Goal: Task Accomplishment & Management: Use online tool/utility

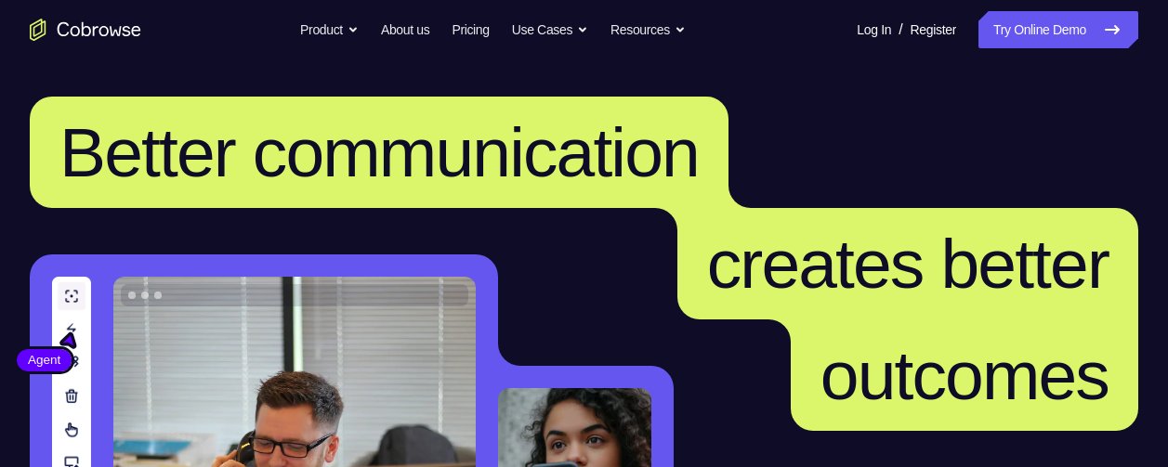
click at [1002, 50] on nav "Go back Powerful, Flexible and Trustworthy. Avoid all extra friction for both A…" at bounding box center [584, 29] width 1168 height 59
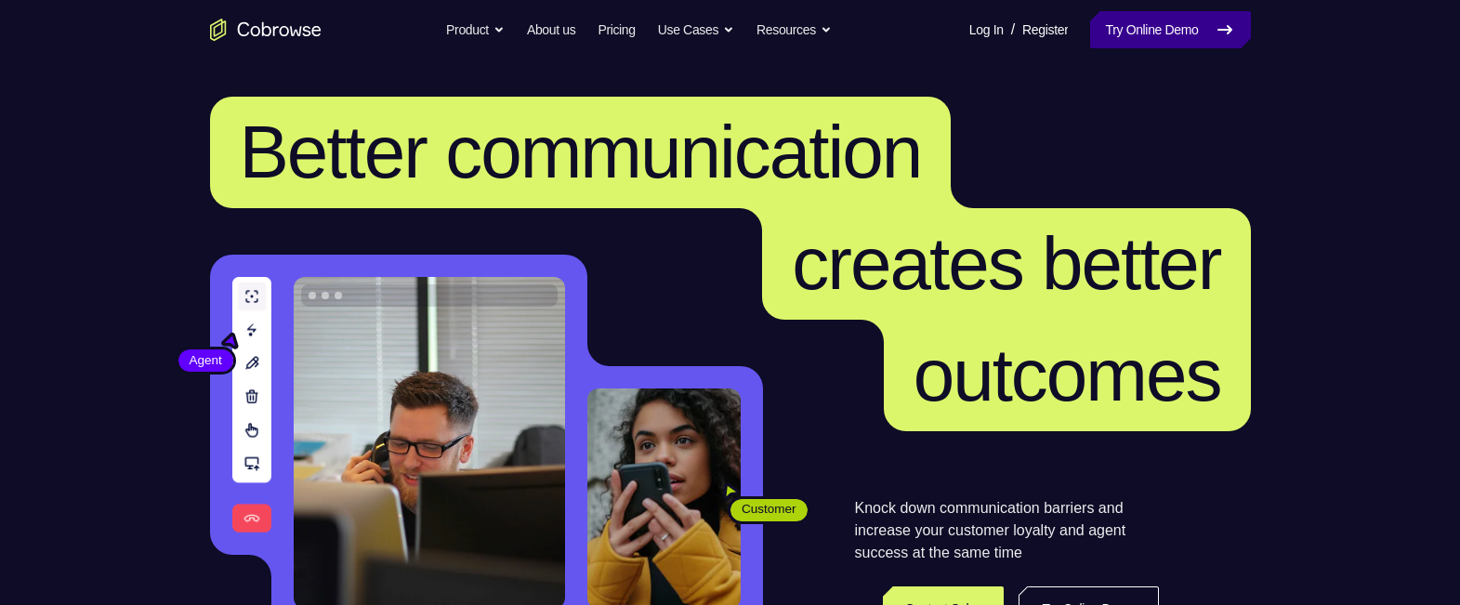
click at [1167, 38] on link "Try Online Demo" at bounding box center [1170, 29] width 160 height 37
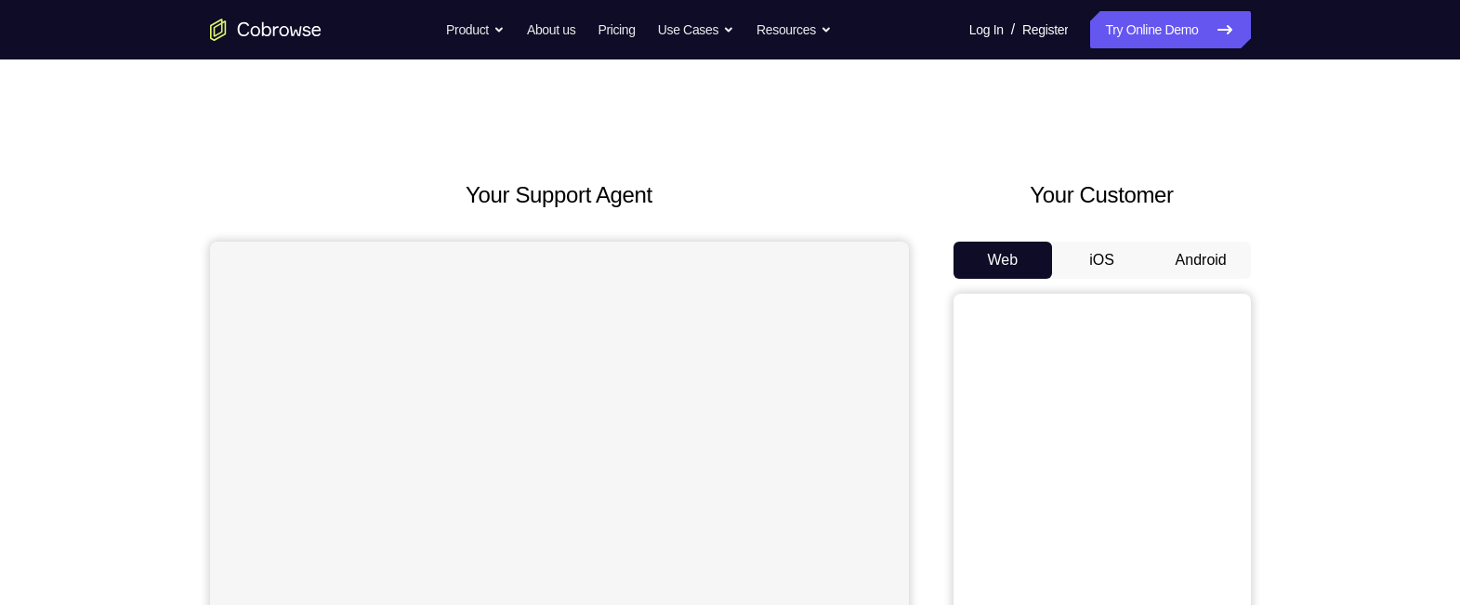
scroll to position [62, 0]
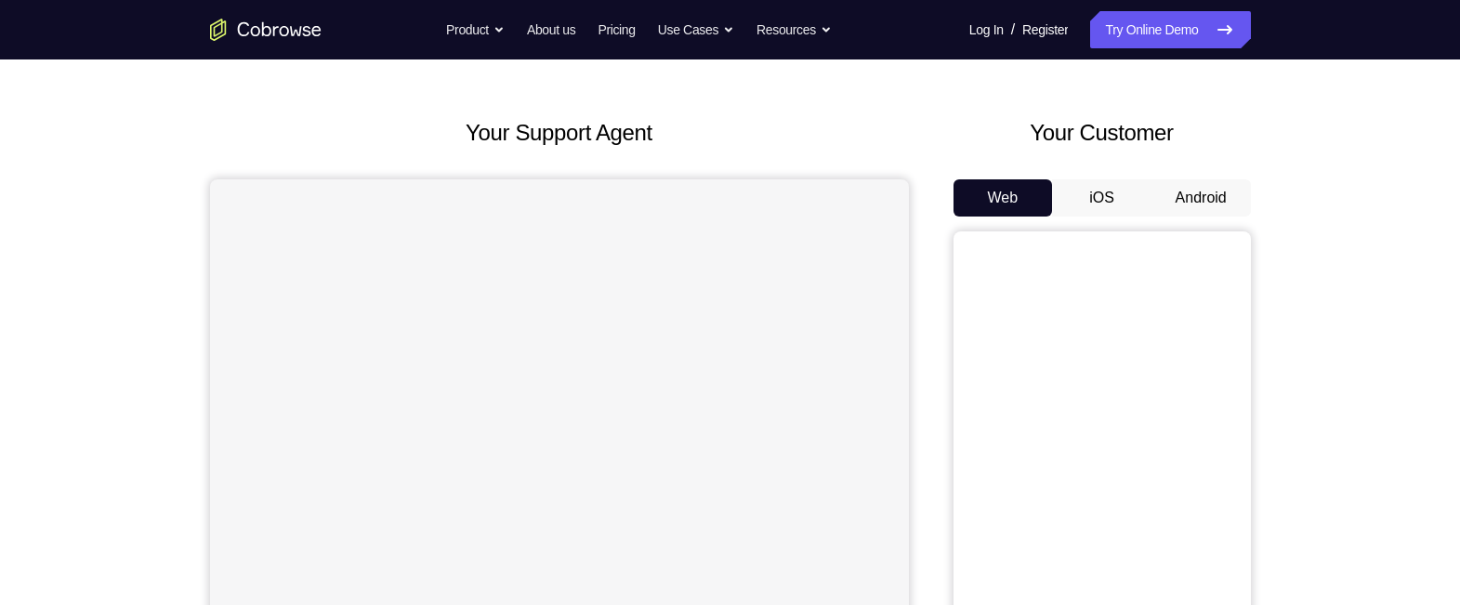
click at [1225, 200] on button "Android" at bounding box center [1200, 197] width 99 height 37
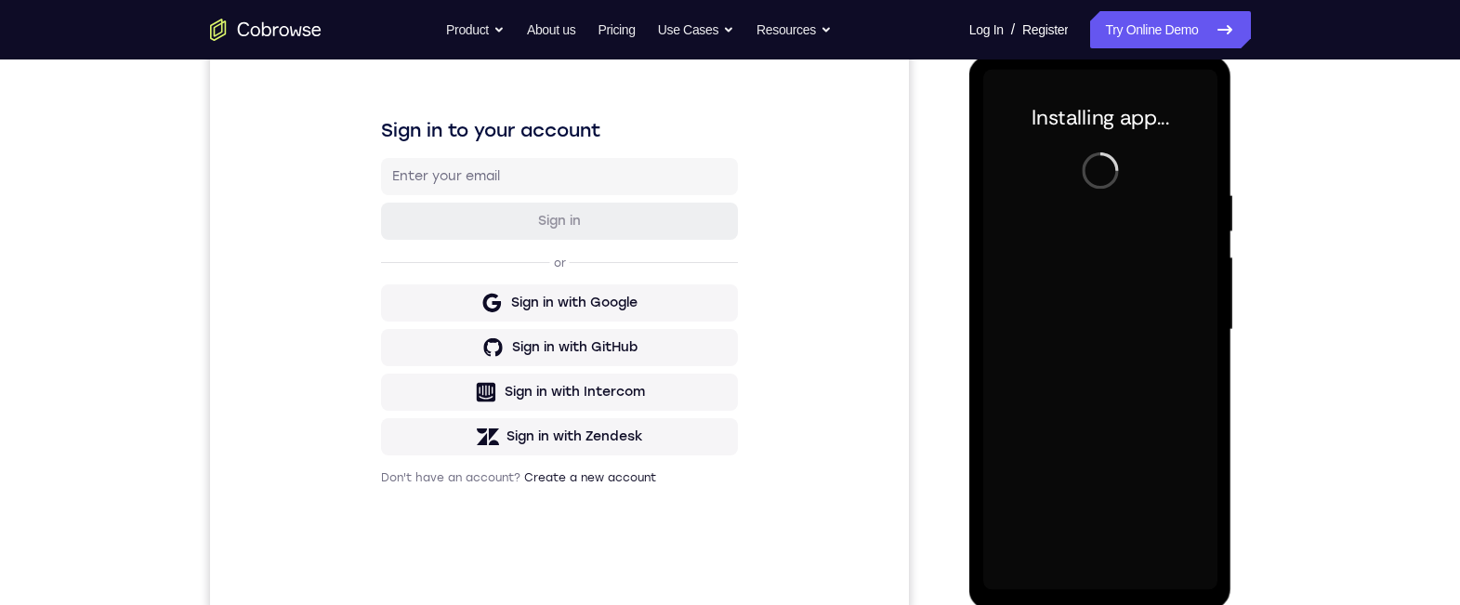
scroll to position [0, 0]
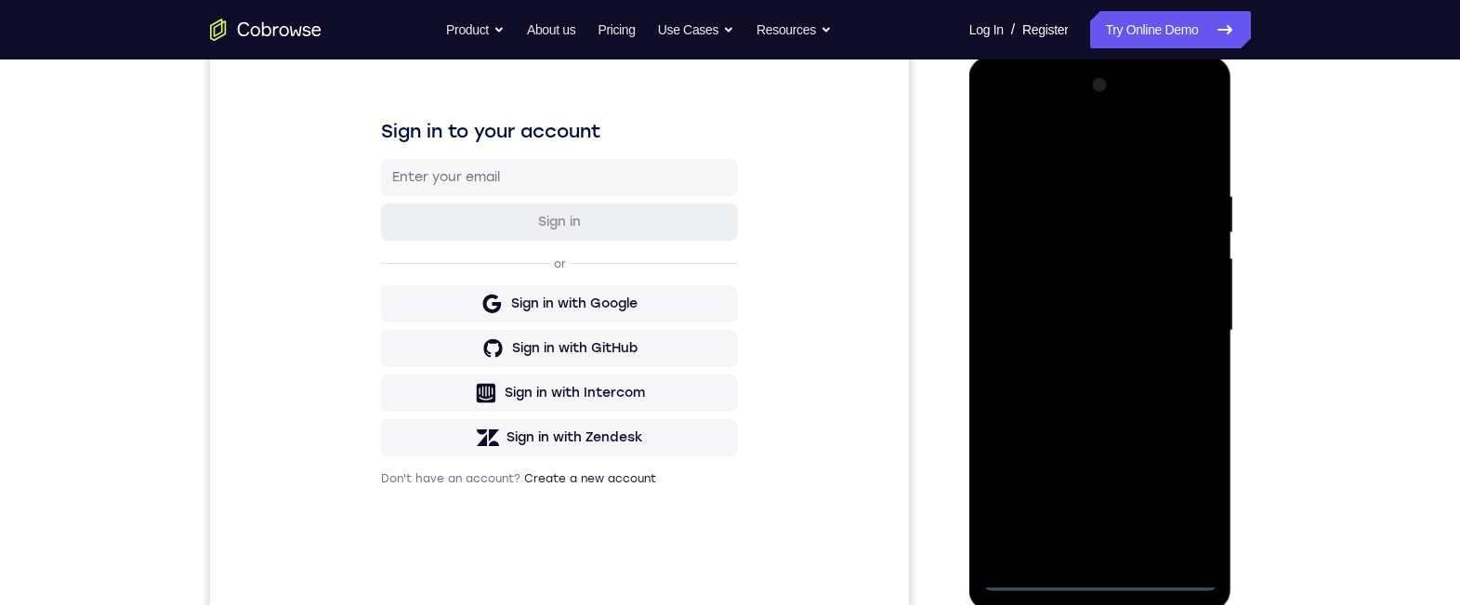
click at [1098, 573] on div at bounding box center [1100, 331] width 234 height 520
click at [1182, 495] on div at bounding box center [1100, 331] width 234 height 520
click at [1057, 145] on div at bounding box center [1100, 331] width 234 height 520
click at [1164, 323] on div at bounding box center [1100, 331] width 234 height 520
click at [1074, 361] on div at bounding box center [1100, 331] width 234 height 520
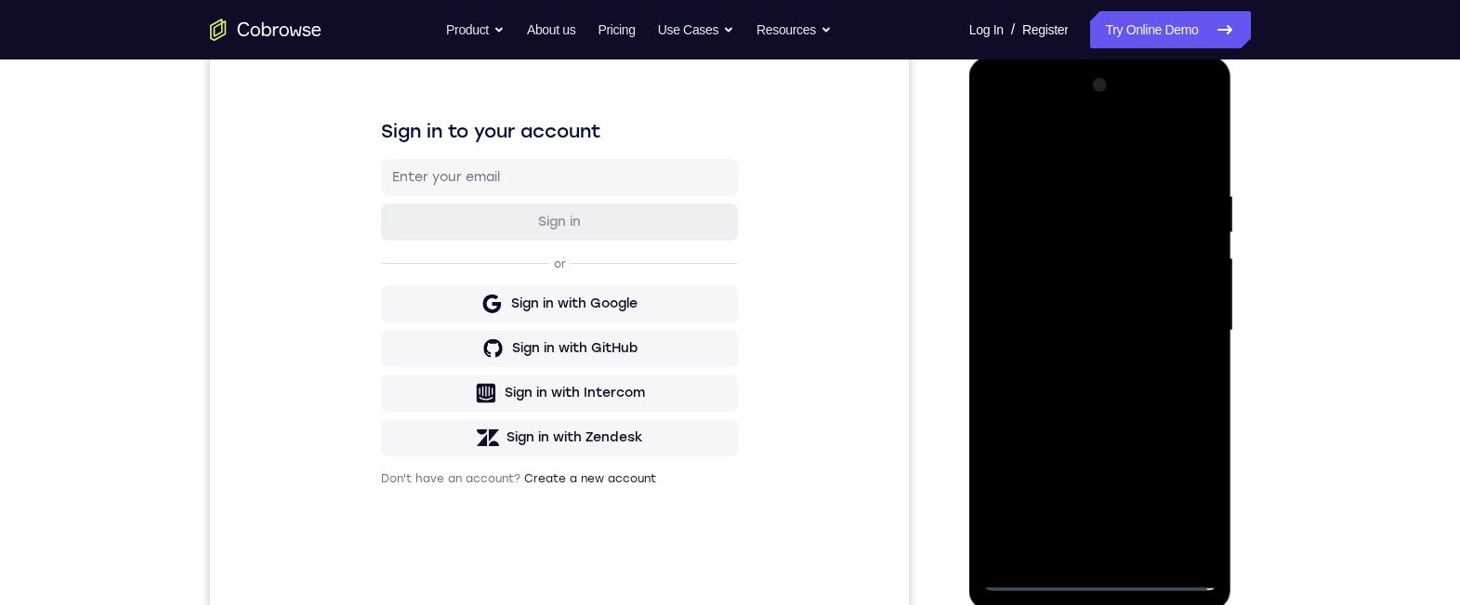
click at [1076, 305] on div at bounding box center [1100, 331] width 234 height 520
click at [1065, 292] on div at bounding box center [1100, 331] width 234 height 520
click at [1068, 321] on div at bounding box center [1100, 331] width 234 height 520
click at [1064, 397] on div at bounding box center [1100, 331] width 234 height 520
click at [1087, 378] on div at bounding box center [1100, 331] width 234 height 520
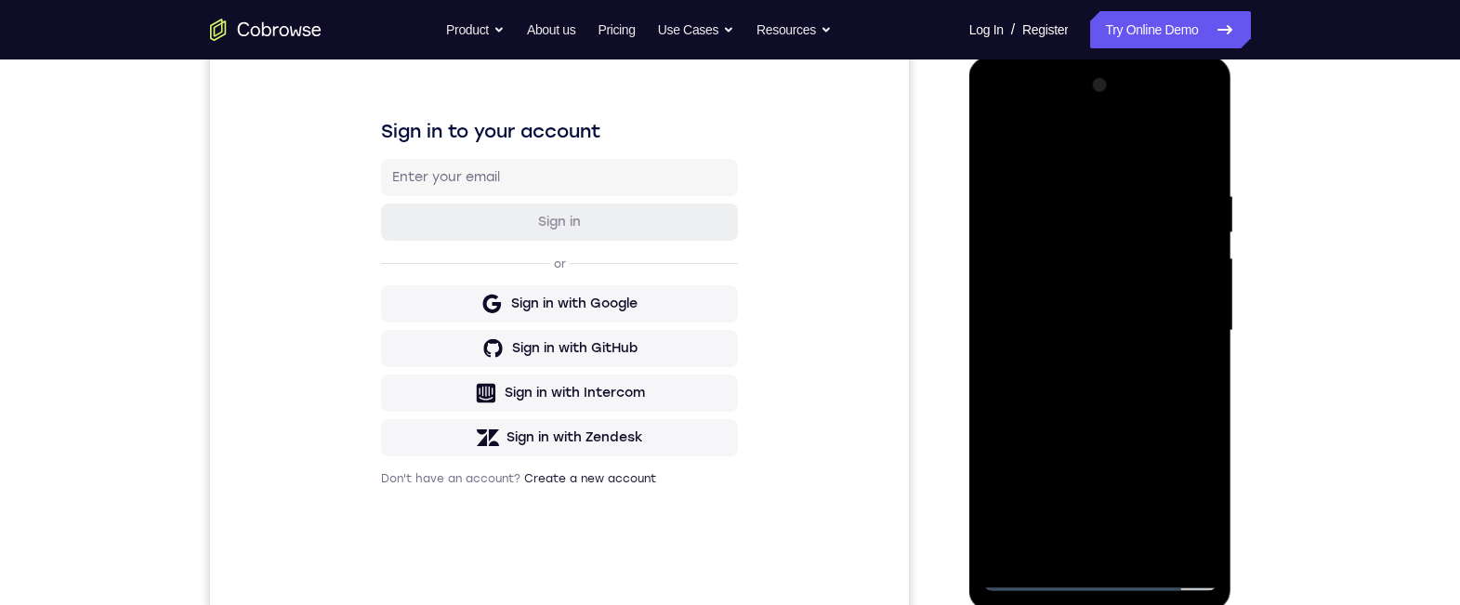
click at [1204, 167] on div at bounding box center [1100, 331] width 234 height 520
click at [1153, 543] on div at bounding box center [1100, 331] width 234 height 520
click at [1063, 423] on div at bounding box center [1100, 331] width 234 height 520
click at [995, 133] on div at bounding box center [1100, 331] width 234 height 520
drag, startPoint x: 1079, startPoint y: 268, endPoint x: 1089, endPoint y: 413, distance: 145.3
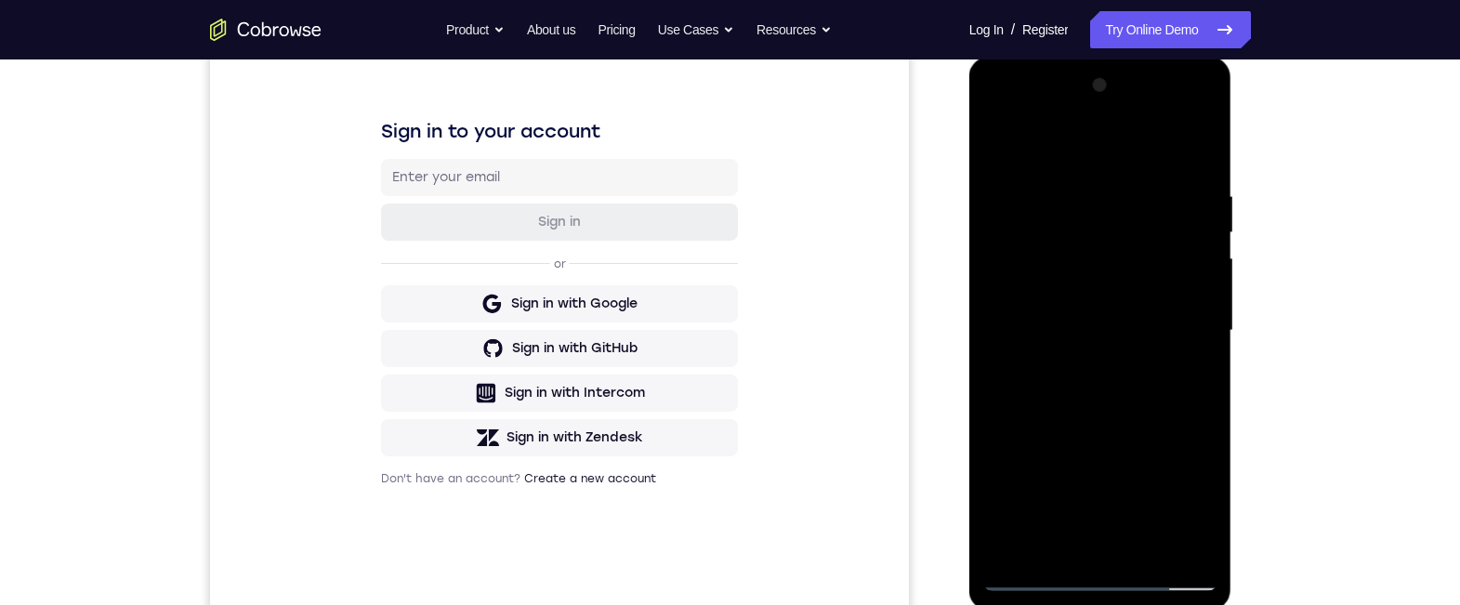
click at [1089, 416] on div at bounding box center [1100, 331] width 234 height 520
click at [1070, 190] on div at bounding box center [1100, 331] width 234 height 520
click at [1176, 315] on div at bounding box center [1100, 331] width 234 height 520
click at [1193, 264] on div at bounding box center [1100, 331] width 234 height 520
click at [1188, 326] on div at bounding box center [1100, 331] width 234 height 520
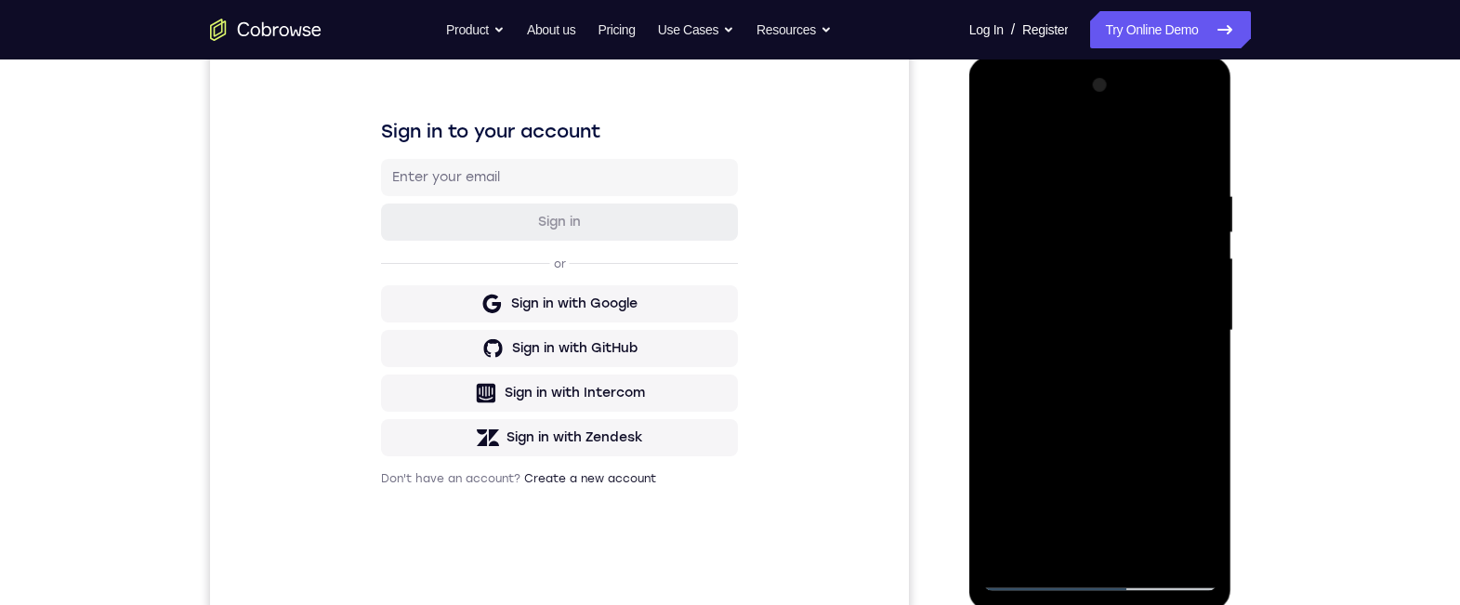
click at [1188, 326] on div at bounding box center [1100, 331] width 234 height 520
click at [1189, 227] on div at bounding box center [1100, 331] width 234 height 520
click at [1192, 332] on div at bounding box center [1100, 331] width 234 height 520
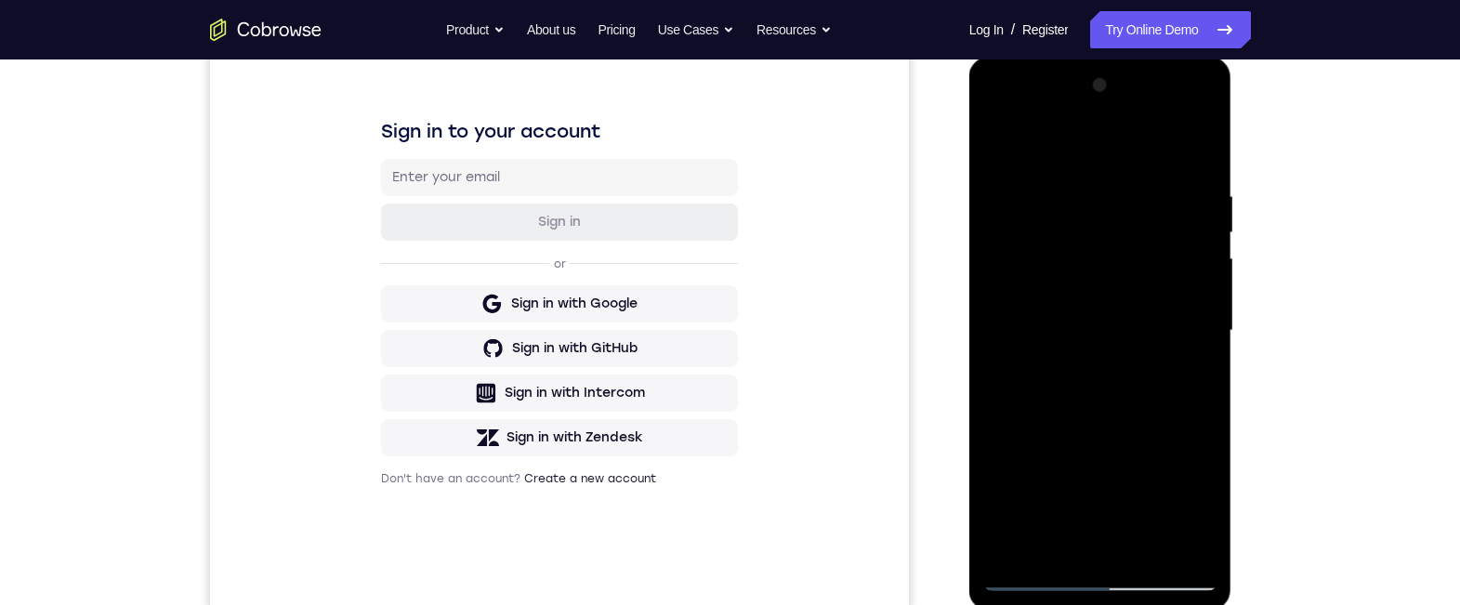
click at [1192, 332] on div at bounding box center [1100, 331] width 234 height 520
click at [1191, 151] on div at bounding box center [1100, 331] width 234 height 520
drag, startPoint x: 1070, startPoint y: 203, endPoint x: 1096, endPoint y: 427, distance: 226.3
click at [1096, 438] on div at bounding box center [1100, 331] width 234 height 520
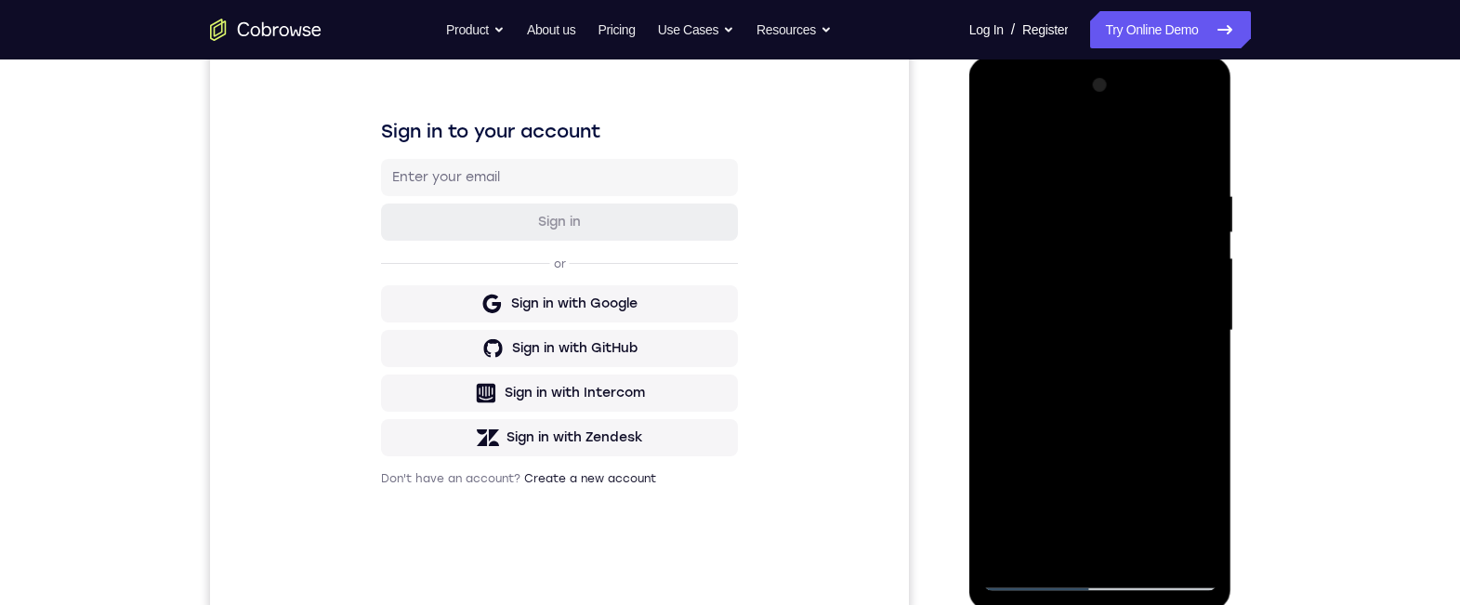
click at [1082, 187] on div at bounding box center [1100, 331] width 234 height 520
click at [1173, 264] on div at bounding box center [1100, 331] width 234 height 520
click at [1175, 288] on div at bounding box center [1100, 331] width 234 height 520
click at [1186, 304] on div at bounding box center [1100, 331] width 234 height 520
click at [1193, 146] on div at bounding box center [1100, 331] width 234 height 520
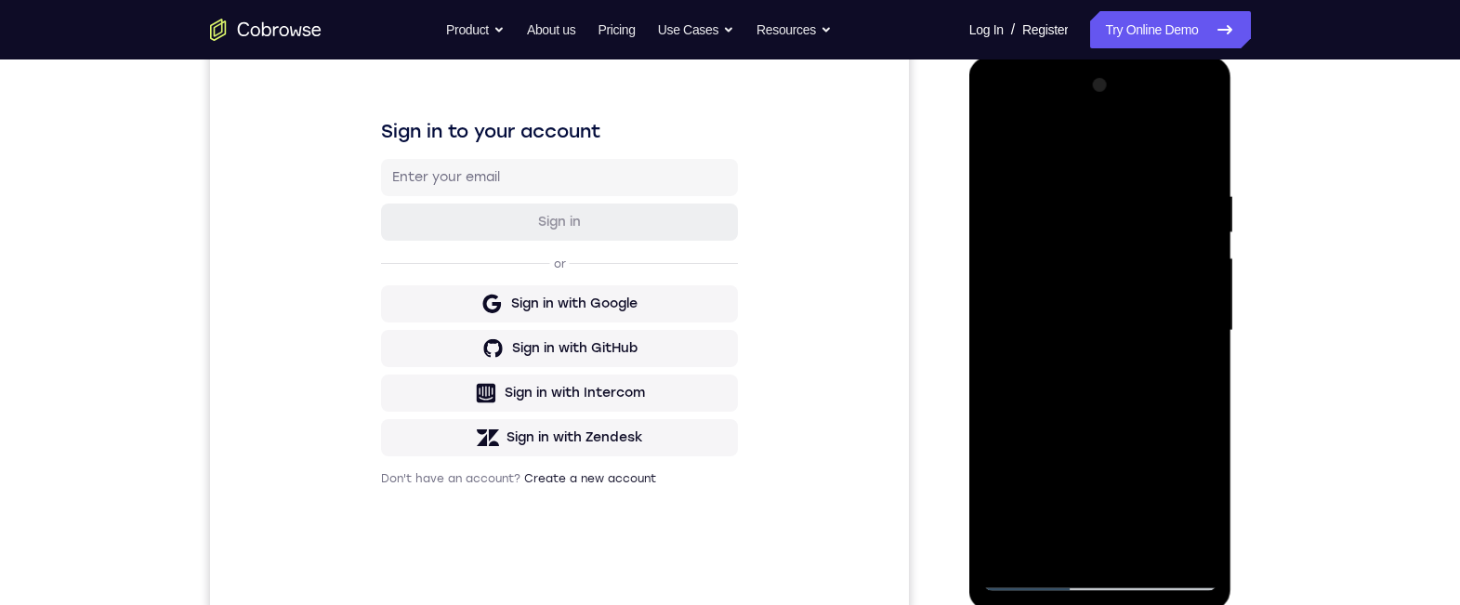
click at [1141, 543] on div at bounding box center [1100, 331] width 234 height 520
